Goal: Information Seeking & Learning: Check status

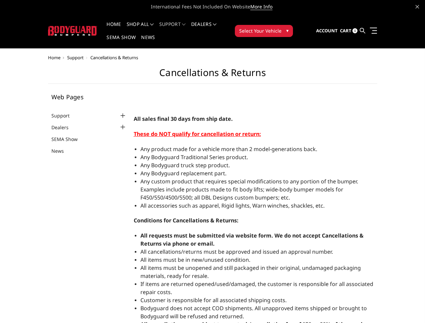
select select "US"
